Goal: Information Seeking & Learning: Find specific fact

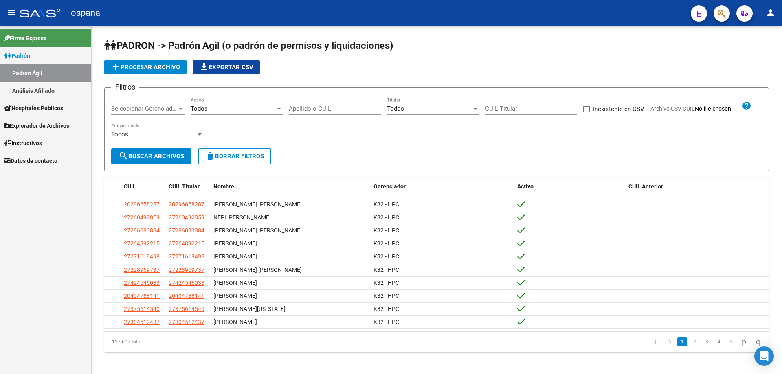
click at [711, 15] on div at bounding box center [718, 13] width 23 height 17
click at [717, 13] on button "button" at bounding box center [722, 13] width 16 height 16
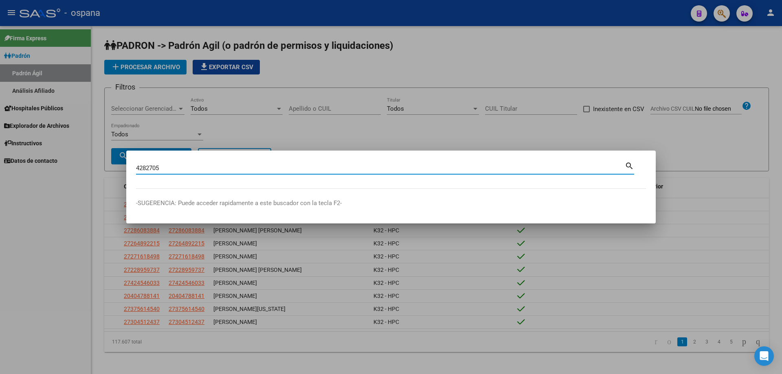
type input "4282705"
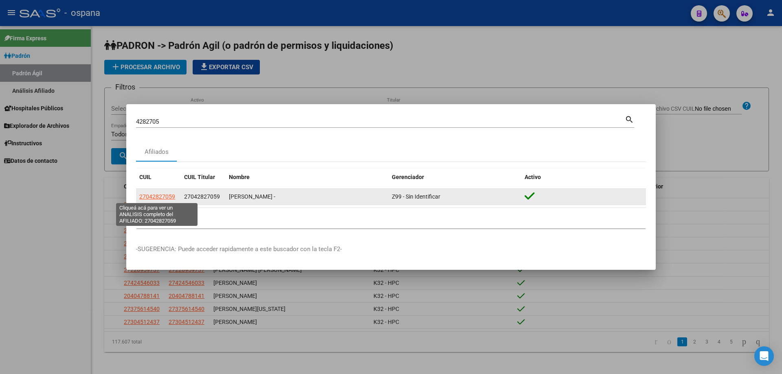
click at [163, 193] on span "27042827059" at bounding box center [157, 196] width 36 height 7
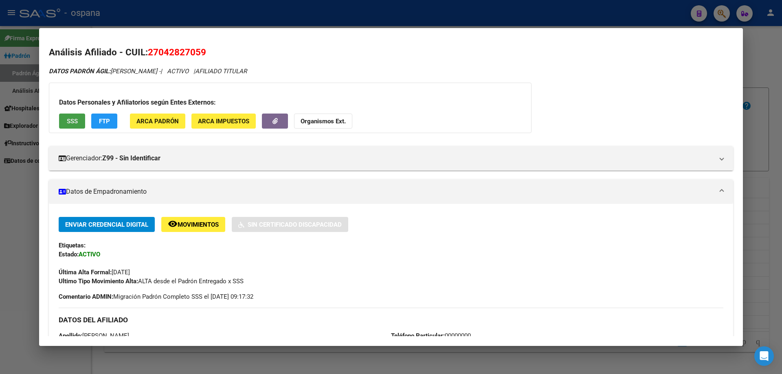
click at [79, 118] on button "SSS" at bounding box center [72, 121] width 26 height 15
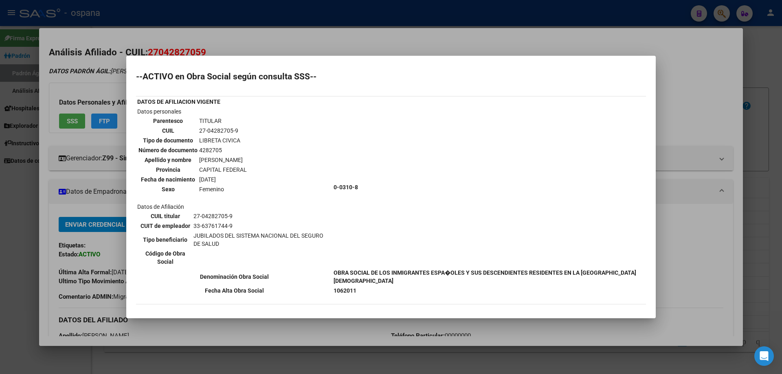
click at [213, 148] on td "4282705" at bounding box center [223, 150] width 48 height 9
copy td "4282705"
click at [282, 193] on td "Datos personales Parentesco TITULAR CUIL 27-04282705-9 Tipo de documento LIBRET…" at bounding box center [234, 187] width 195 height 160
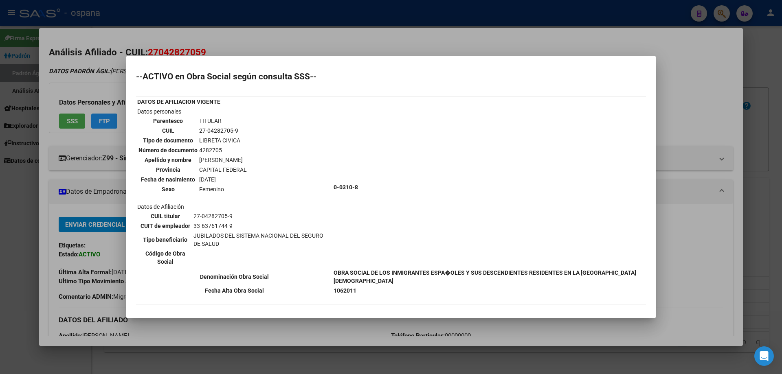
click at [775, 116] on div at bounding box center [391, 187] width 782 height 374
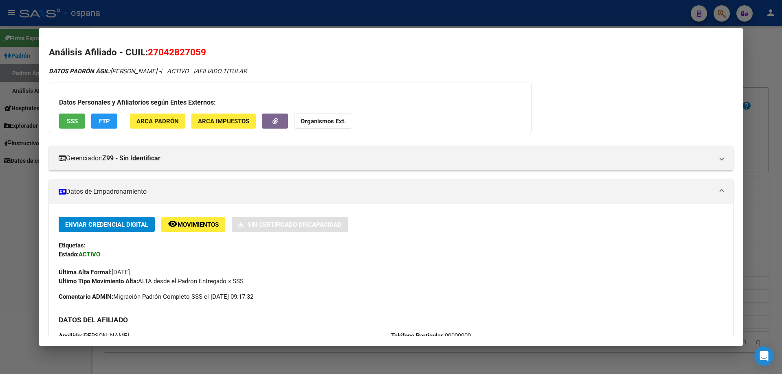
click at [775, 116] on div at bounding box center [391, 187] width 782 height 374
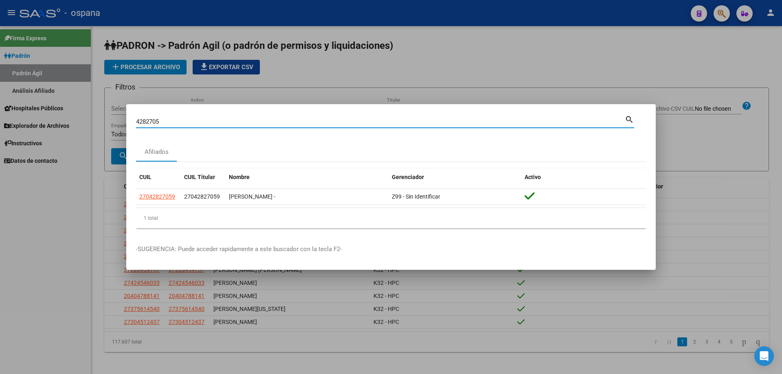
drag, startPoint x: 142, startPoint y: 120, endPoint x: 157, endPoint y: 125, distance: 15.8
click at [157, 125] on input "4282705" at bounding box center [380, 121] width 489 height 7
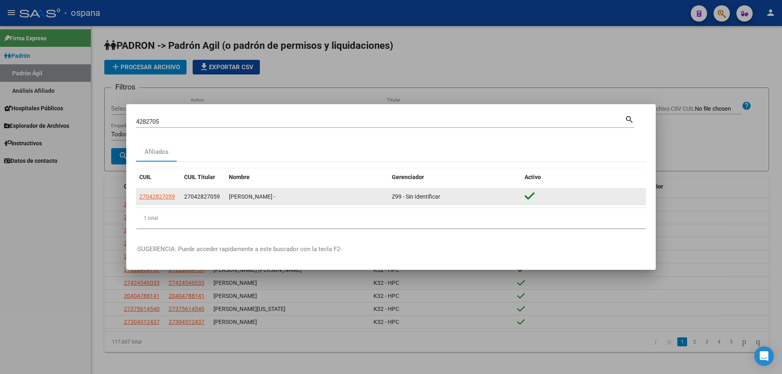
click at [156, 193] on app-link-go-to "27042827059" at bounding box center [157, 196] width 36 height 9
click at [159, 195] on span "27042827059" at bounding box center [157, 196] width 36 height 7
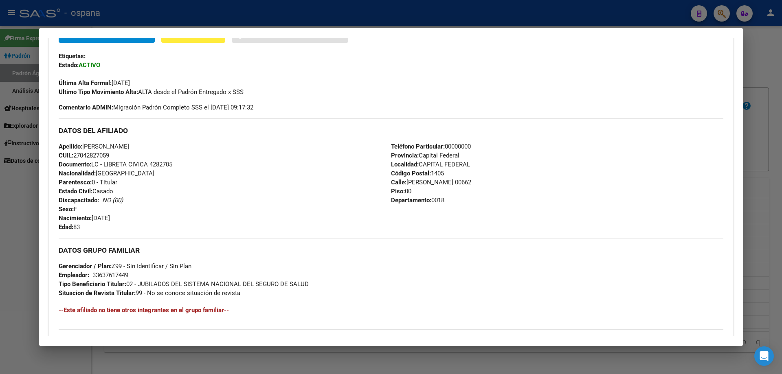
scroll to position [181, 0]
